Goal: Information Seeking & Learning: Learn about a topic

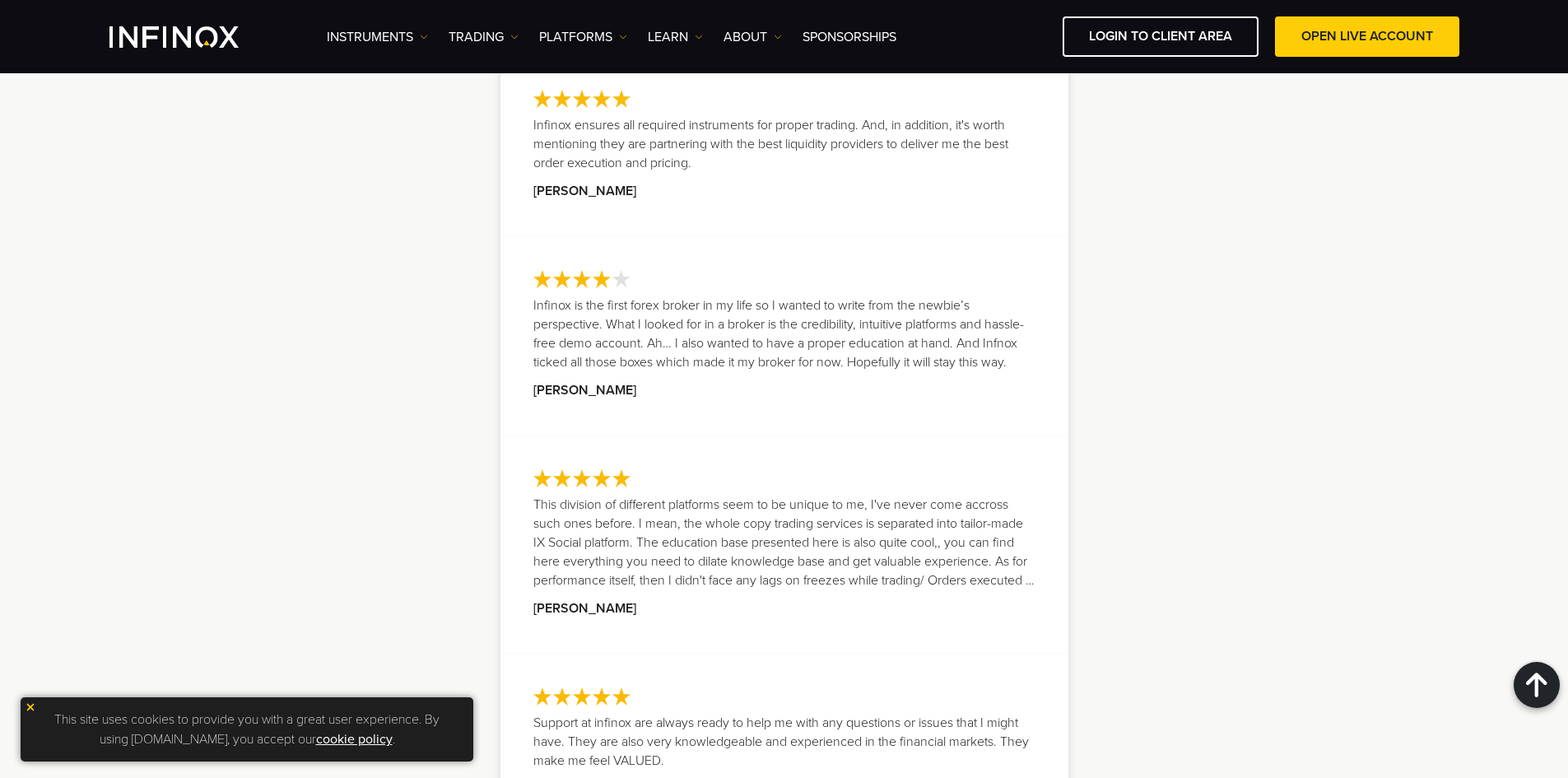
scroll to position [2636, 0]
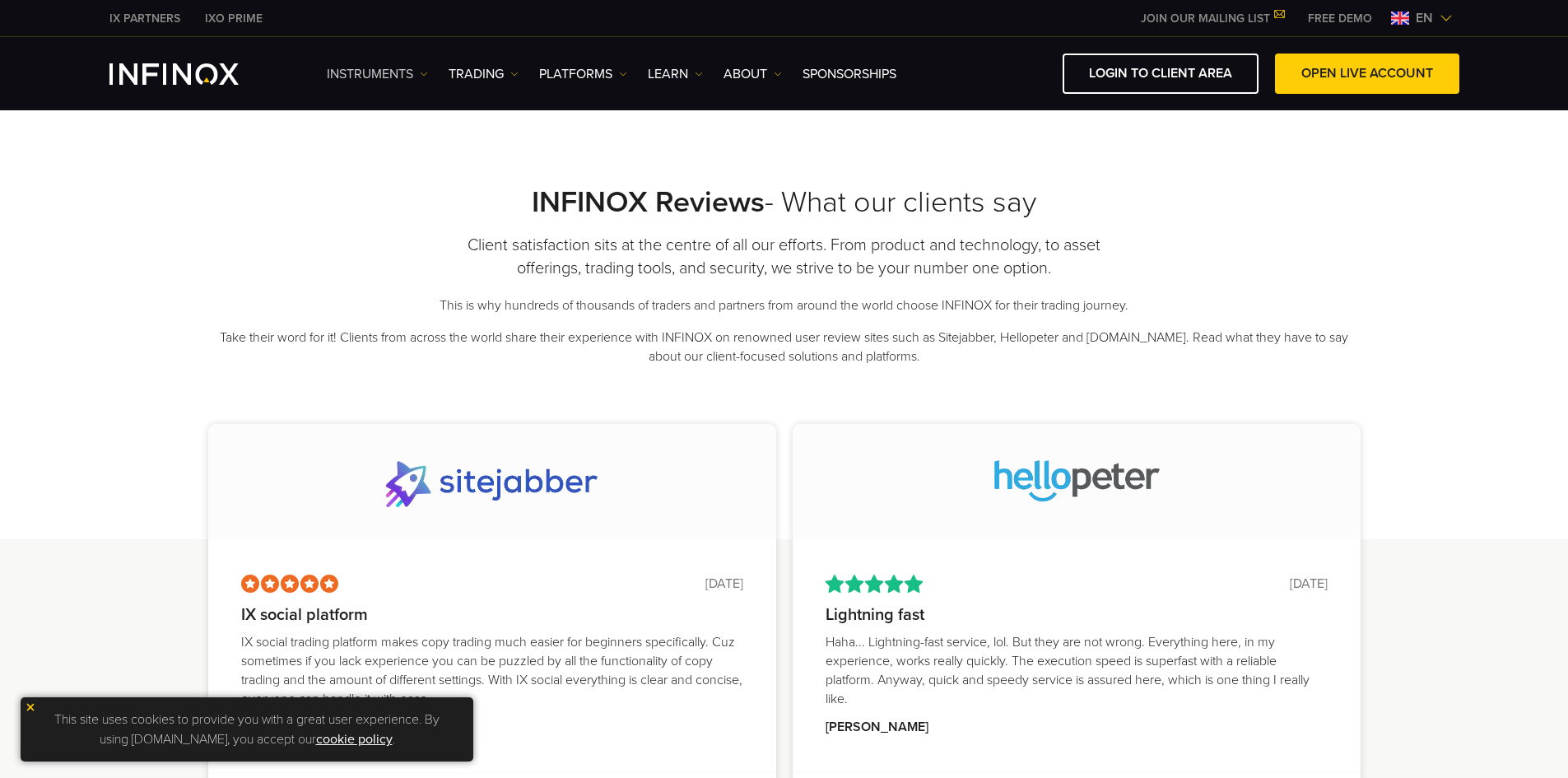
click at [421, 70] on img at bounding box center [424, 73] width 8 height 8
click at [423, 111] on link "Instruments" at bounding box center [398, 126] width 143 height 35
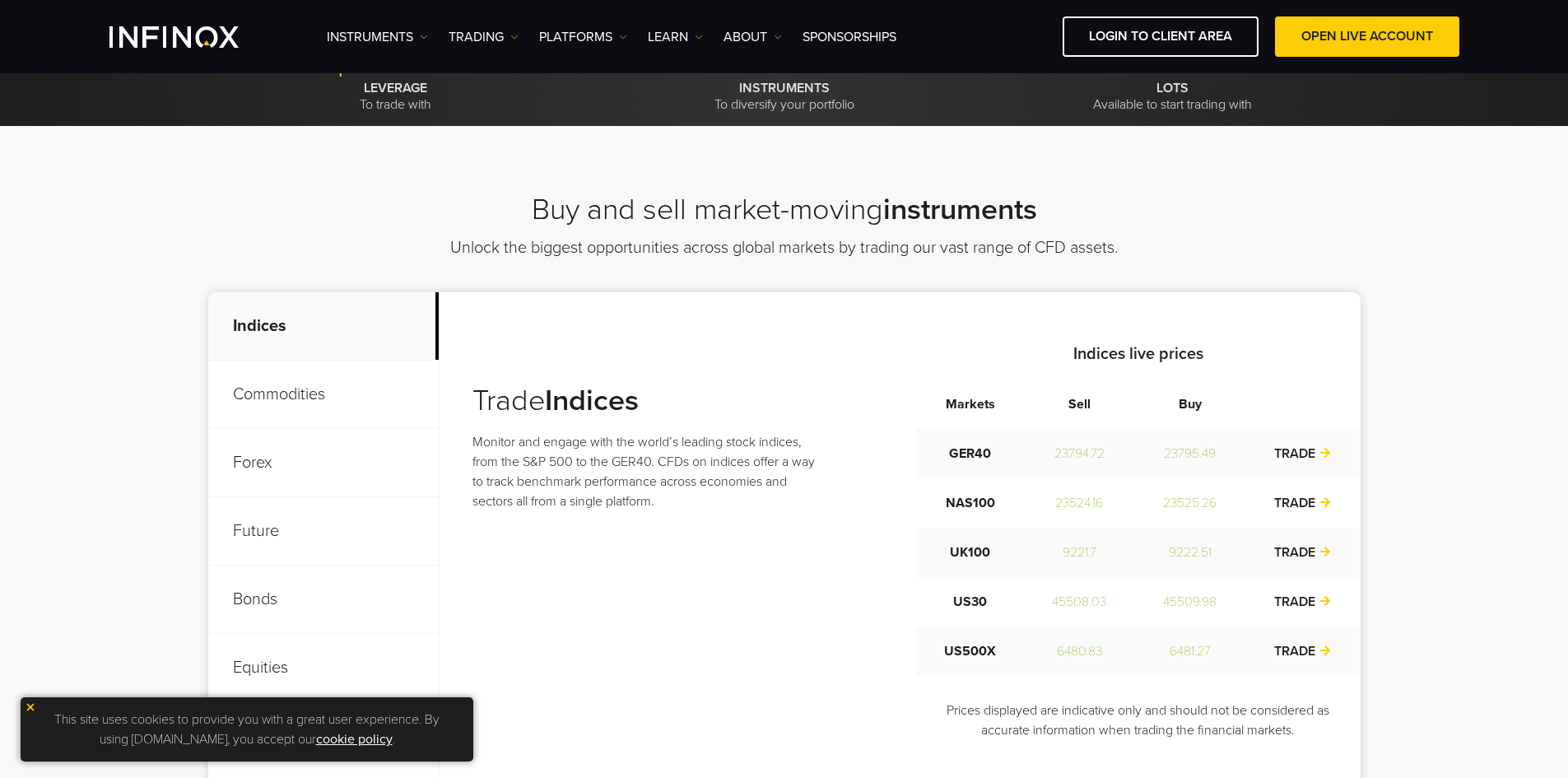
scroll to position [241, 0]
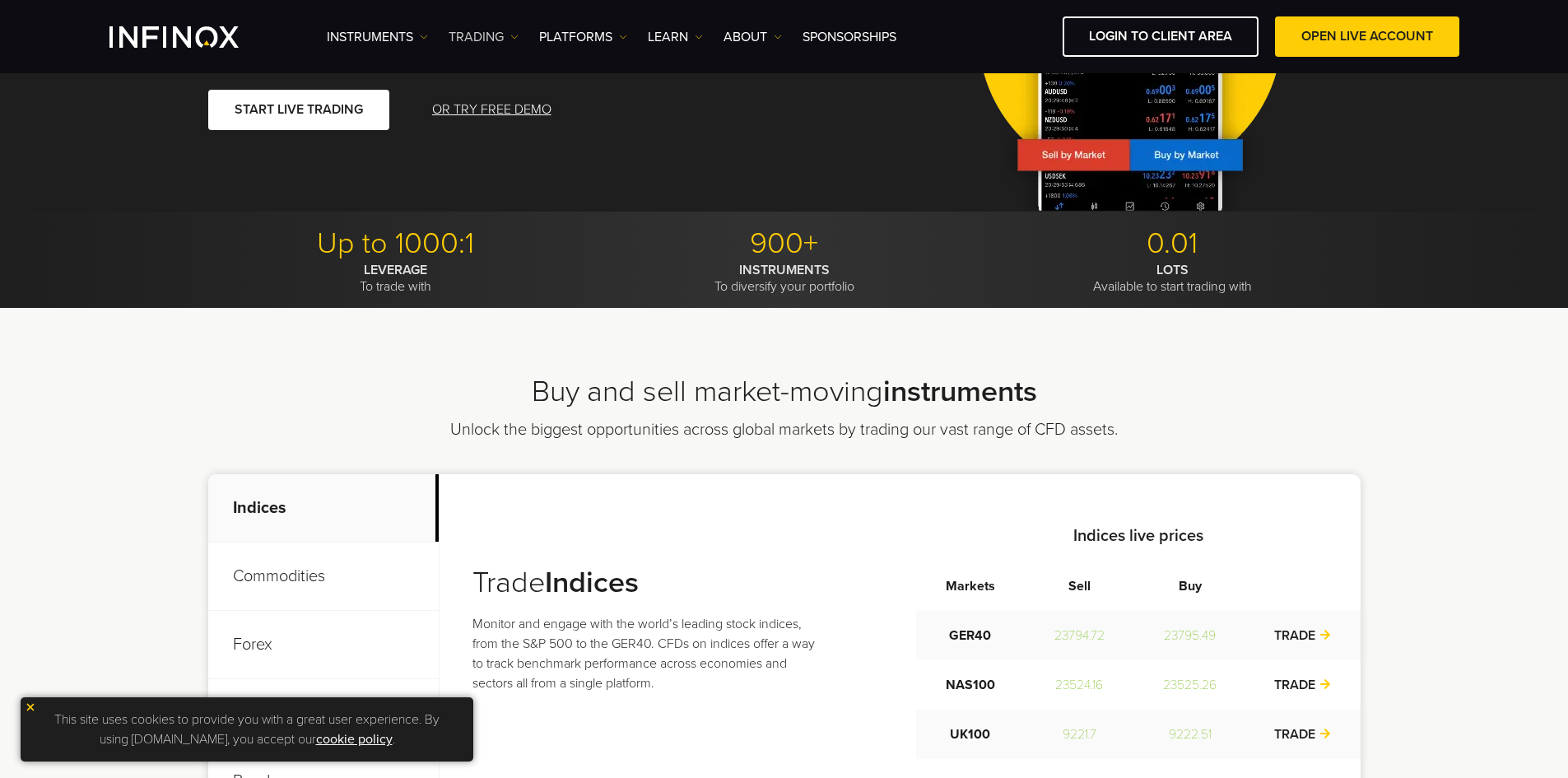
click at [501, 28] on link "TRADING" at bounding box center [483, 37] width 70 height 20
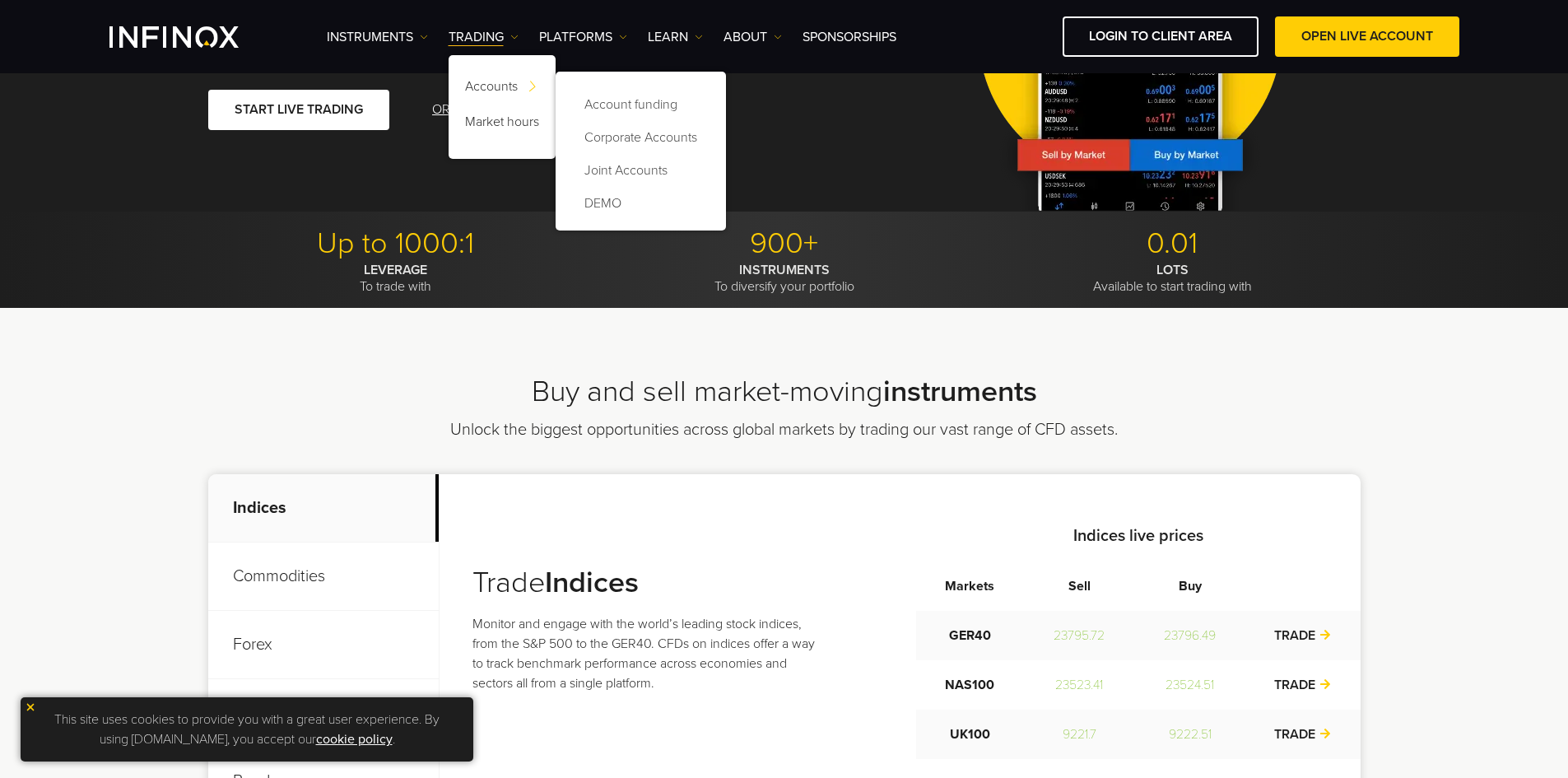
scroll to position [0, 0]
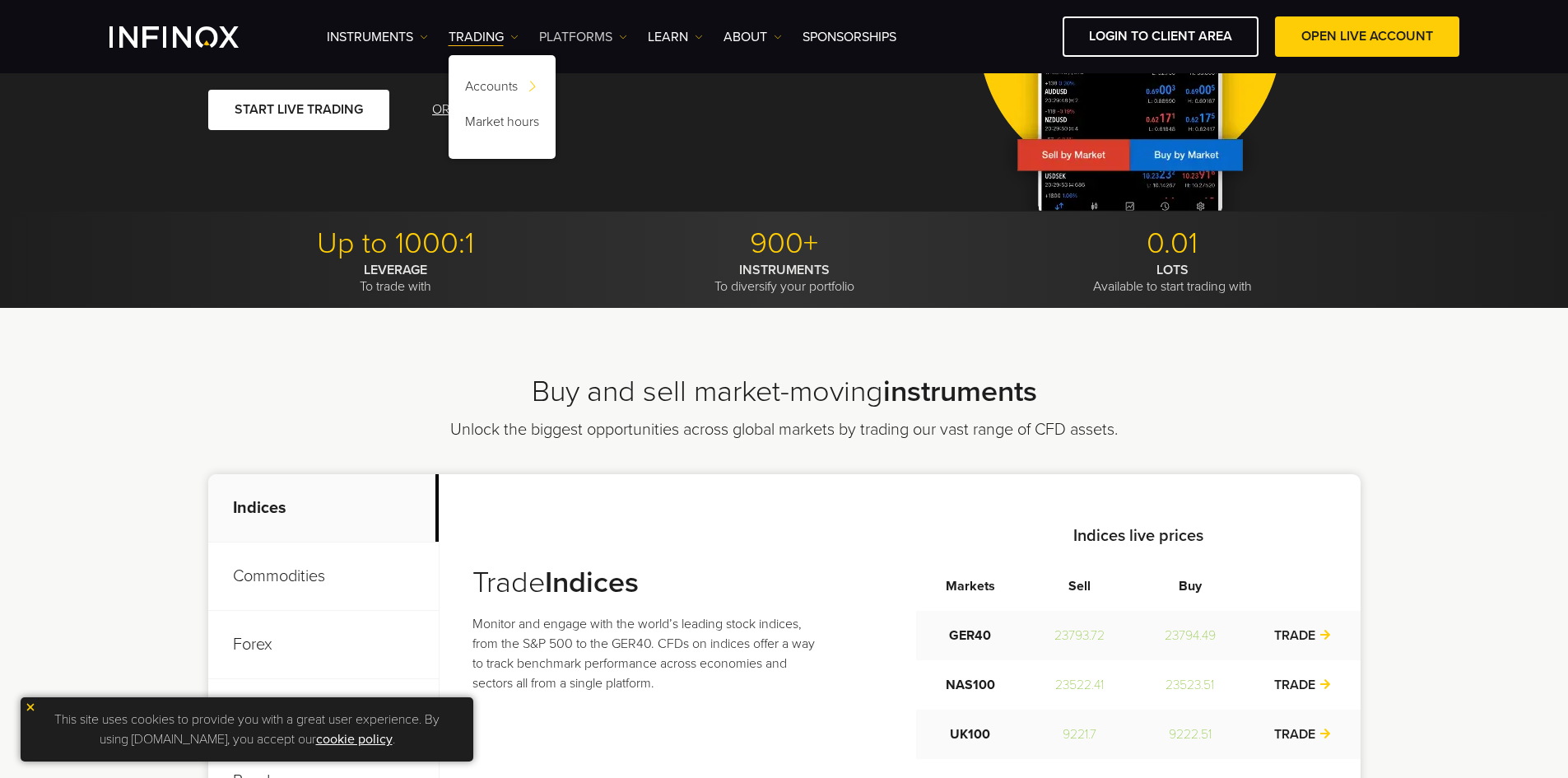
click at [577, 31] on link "PLATFORMS" at bounding box center [583, 37] width 88 height 20
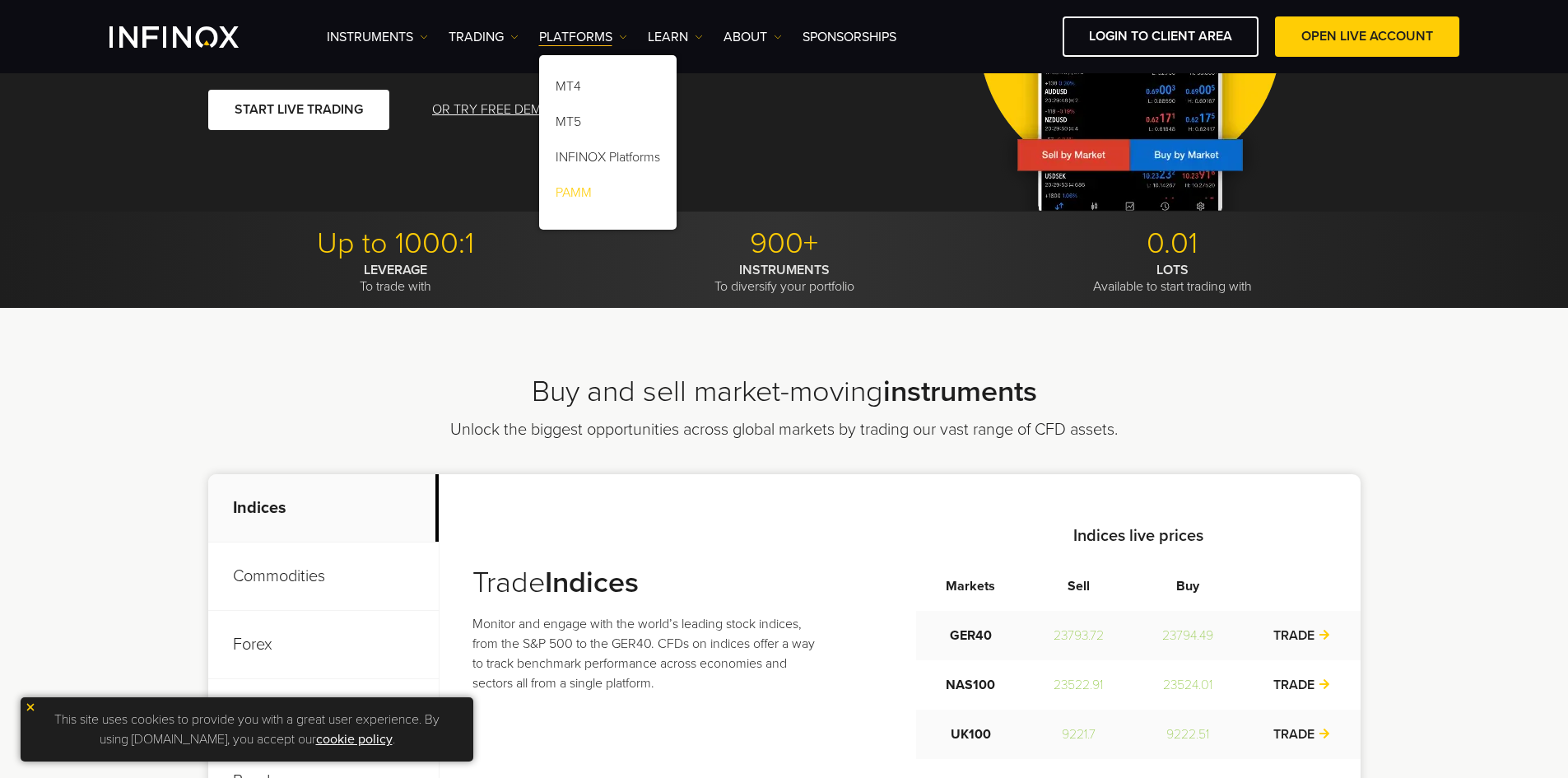
click at [588, 191] on link "PAMM" at bounding box center [608, 195] width 138 height 35
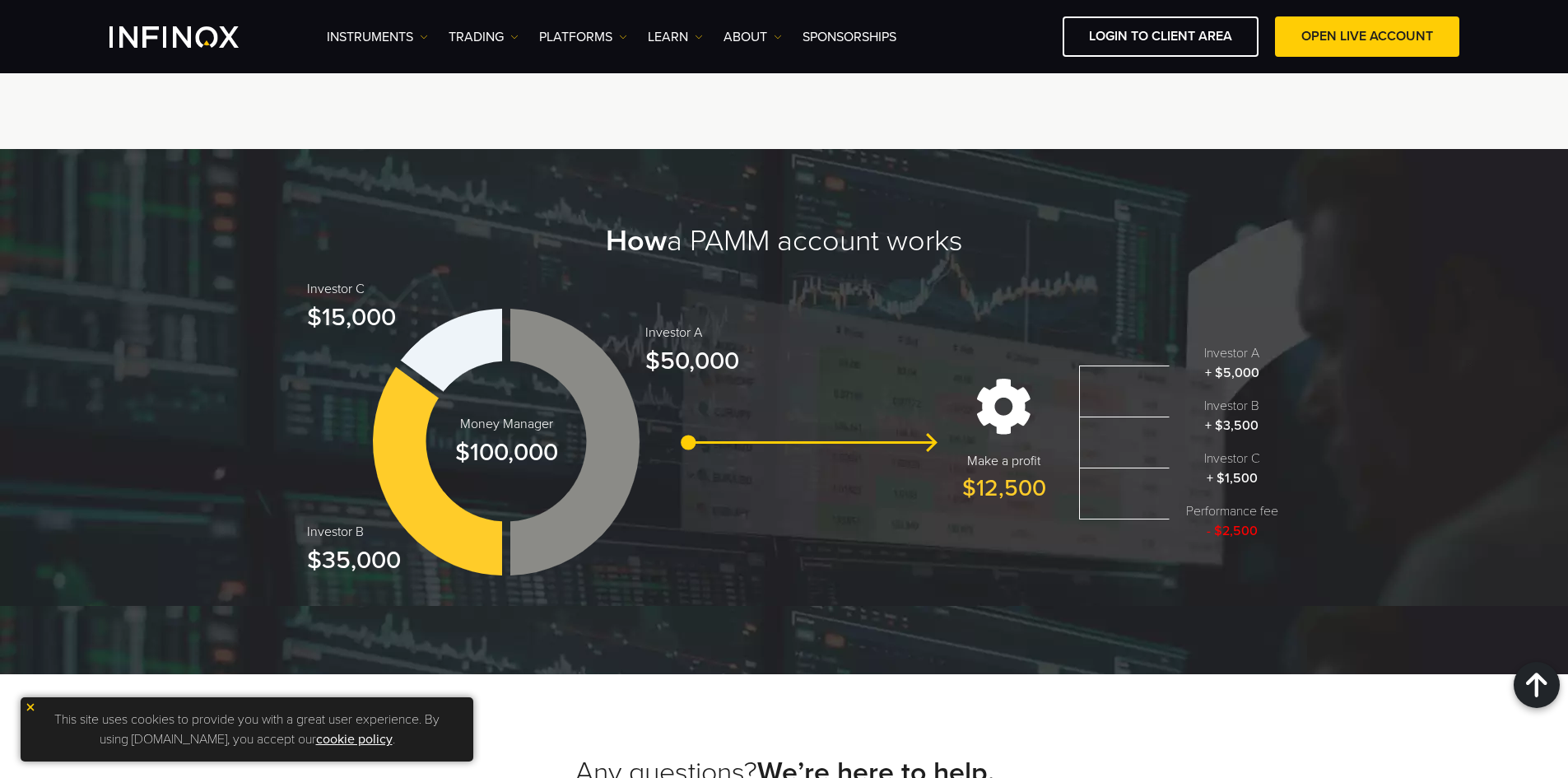
scroll to position [1730, 0]
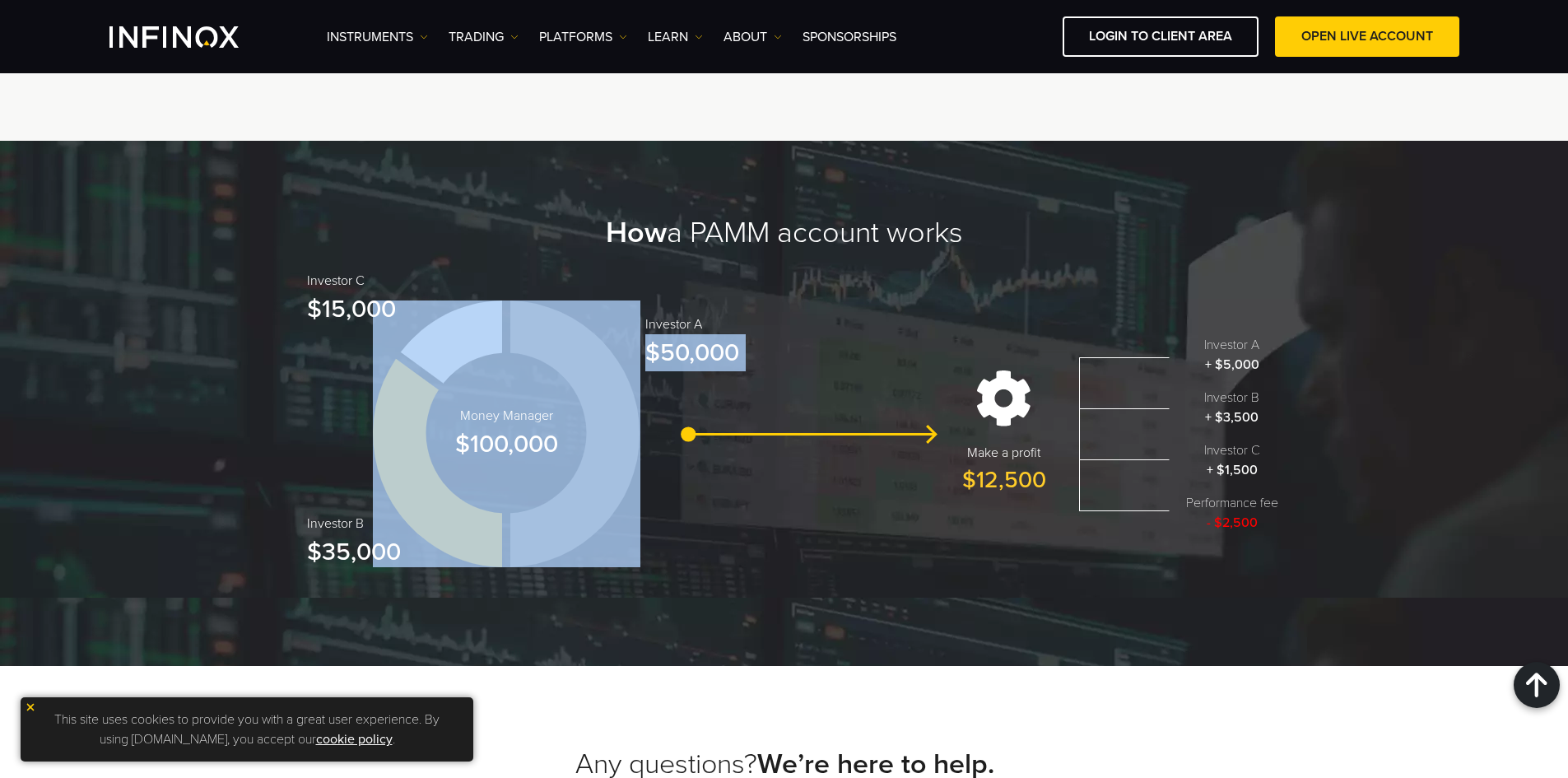
drag, startPoint x: 645, startPoint y: 345, endPoint x: 785, endPoint y: 348, distance: 140.0
click at [785, 348] on div "Money Manager $100,000 Investor C $15,000 Investor B $35,000 Investor A $50,000…" at bounding box center [784, 434] width 988 height 300
click at [767, 378] on div "Money Manager $100,000 Investor C $15,000 Investor B $35,000 Investor A $50,000…" at bounding box center [784, 434] width 988 height 300
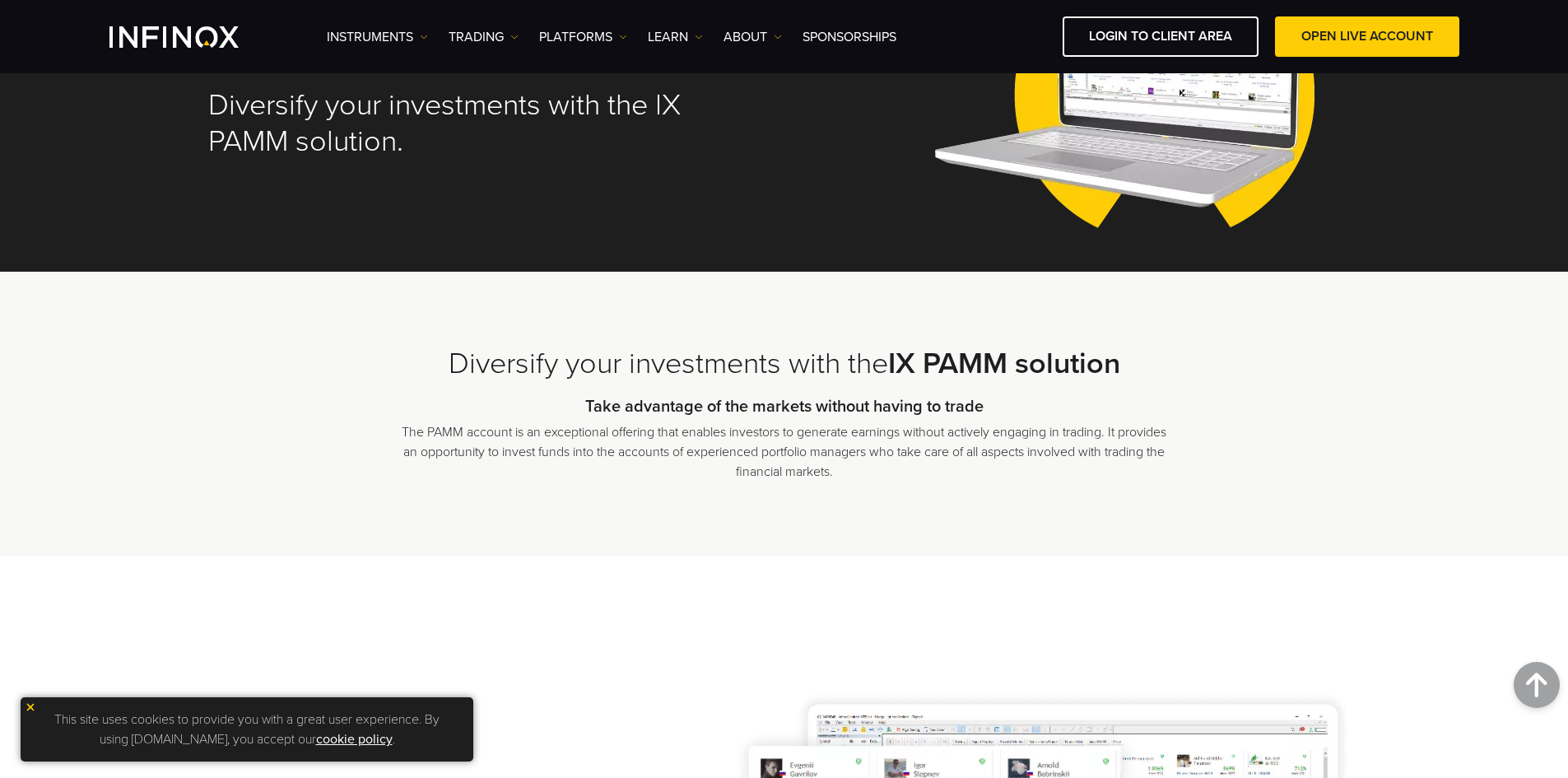
scroll to position [0, 0]
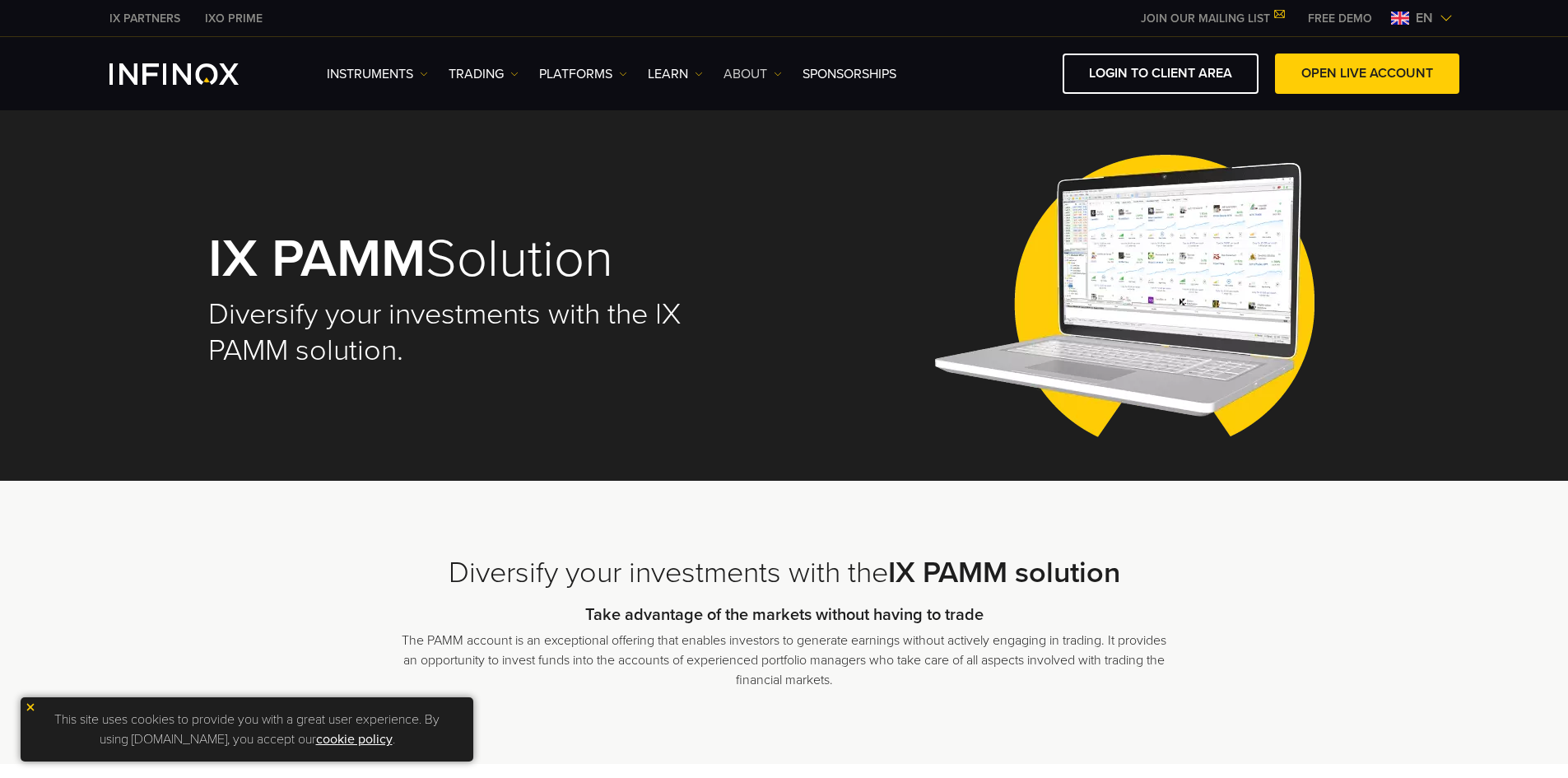
click at [760, 74] on link "ABOUT" at bounding box center [752, 74] width 59 height 20
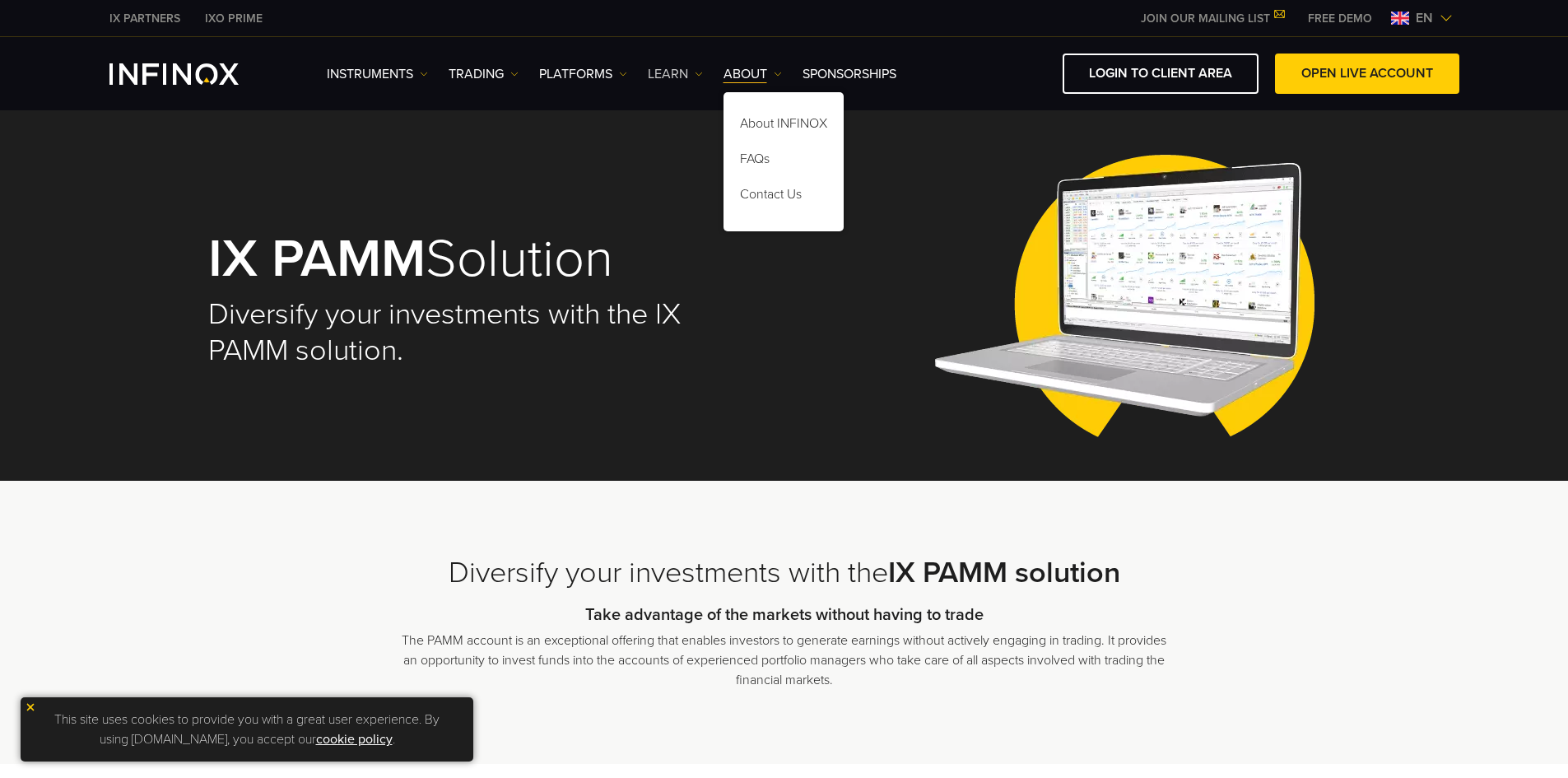
click at [675, 68] on link "Learn" at bounding box center [675, 74] width 55 height 20
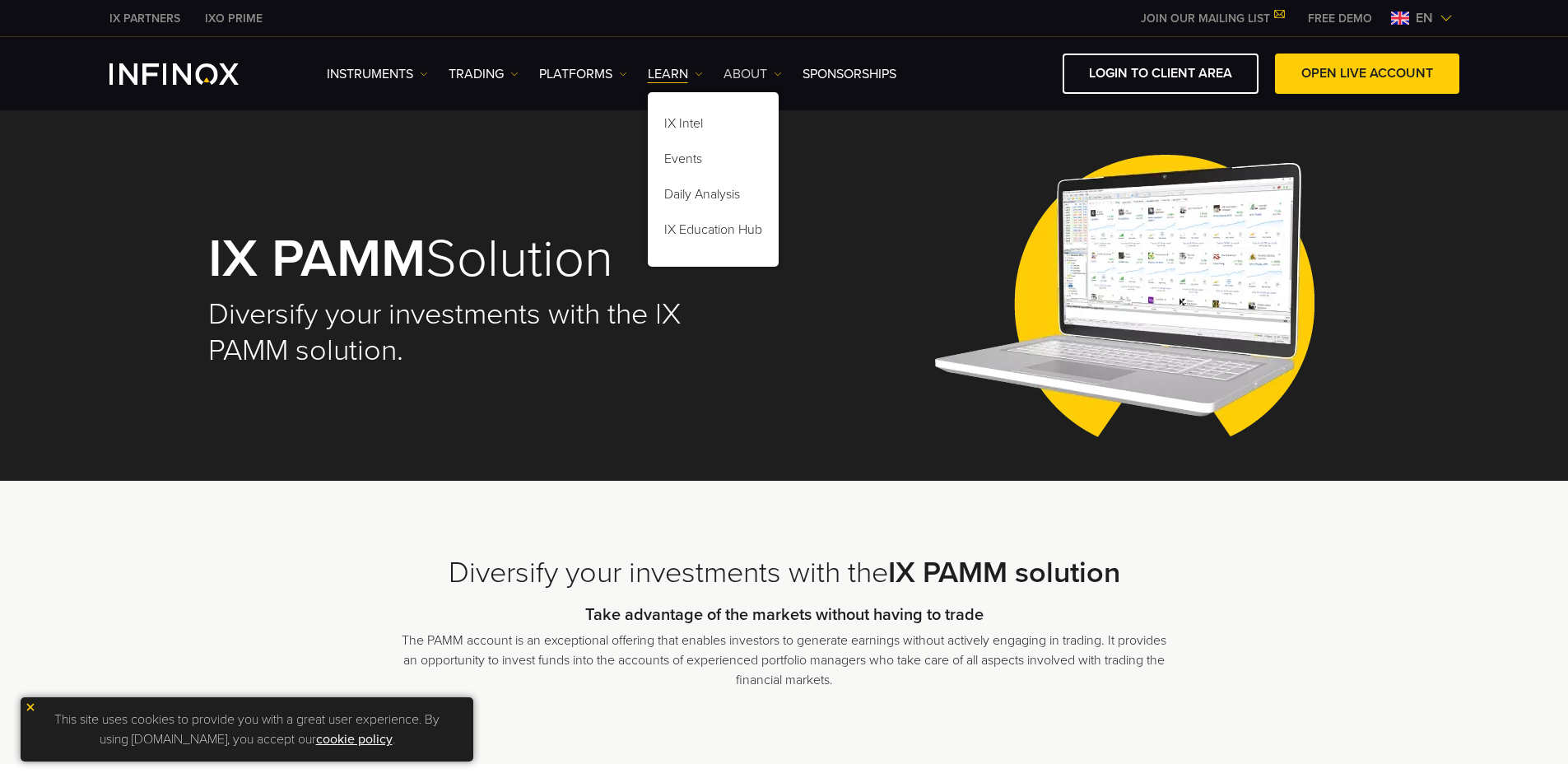
click at [737, 68] on link "ABOUT" at bounding box center [752, 74] width 59 height 20
